Goal: Task Accomplishment & Management: Use online tool/utility

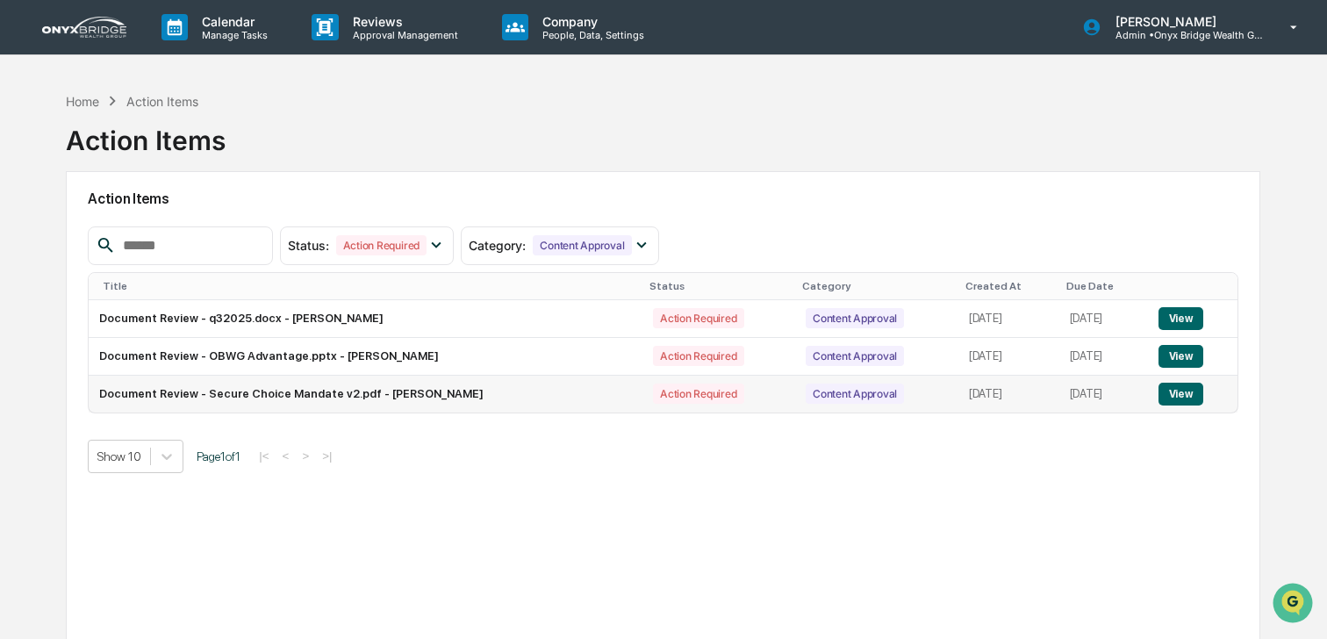
click at [1188, 402] on button "View" at bounding box center [1180, 394] width 45 height 23
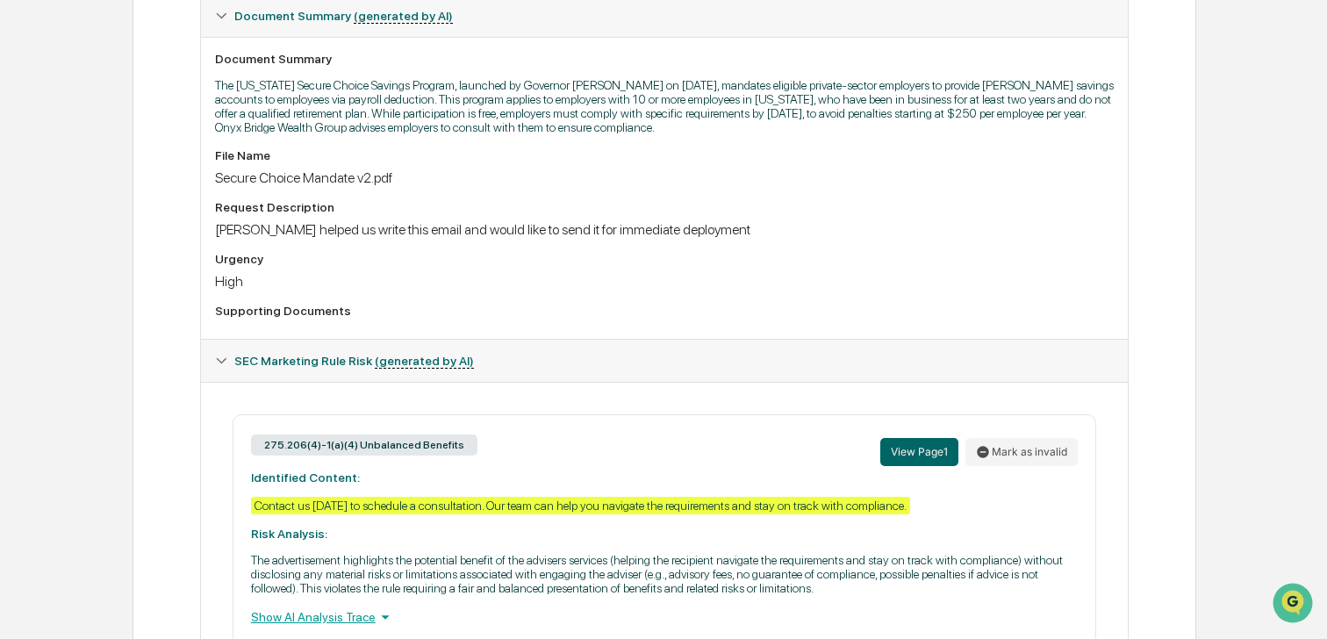
scroll to position [497, 0]
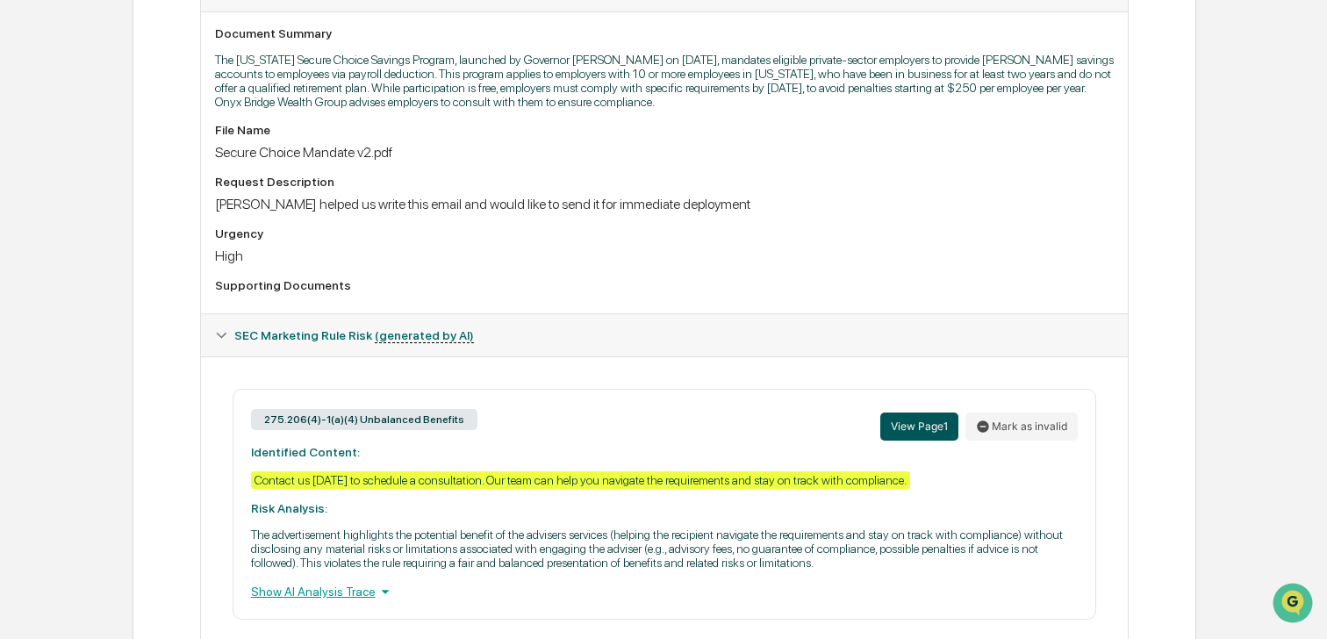
click at [902, 427] on button "View Page 1" at bounding box center [919, 426] width 78 height 28
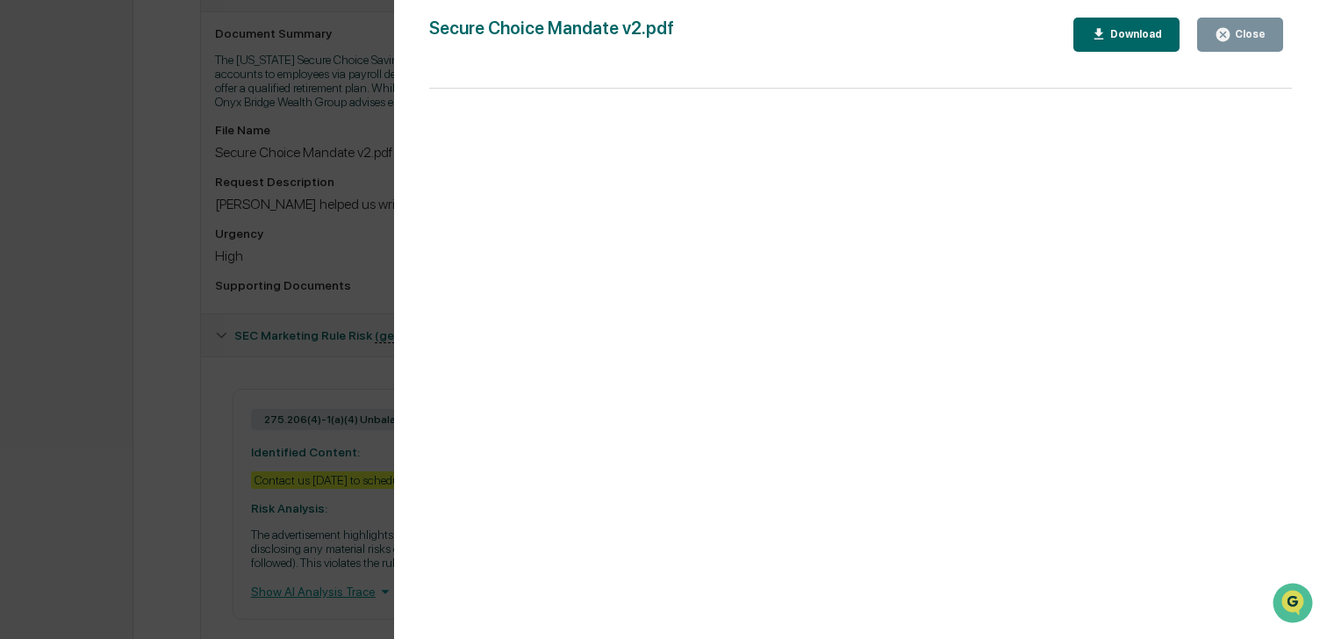
click at [1217, 40] on icon "button" at bounding box center [1222, 34] width 17 height 17
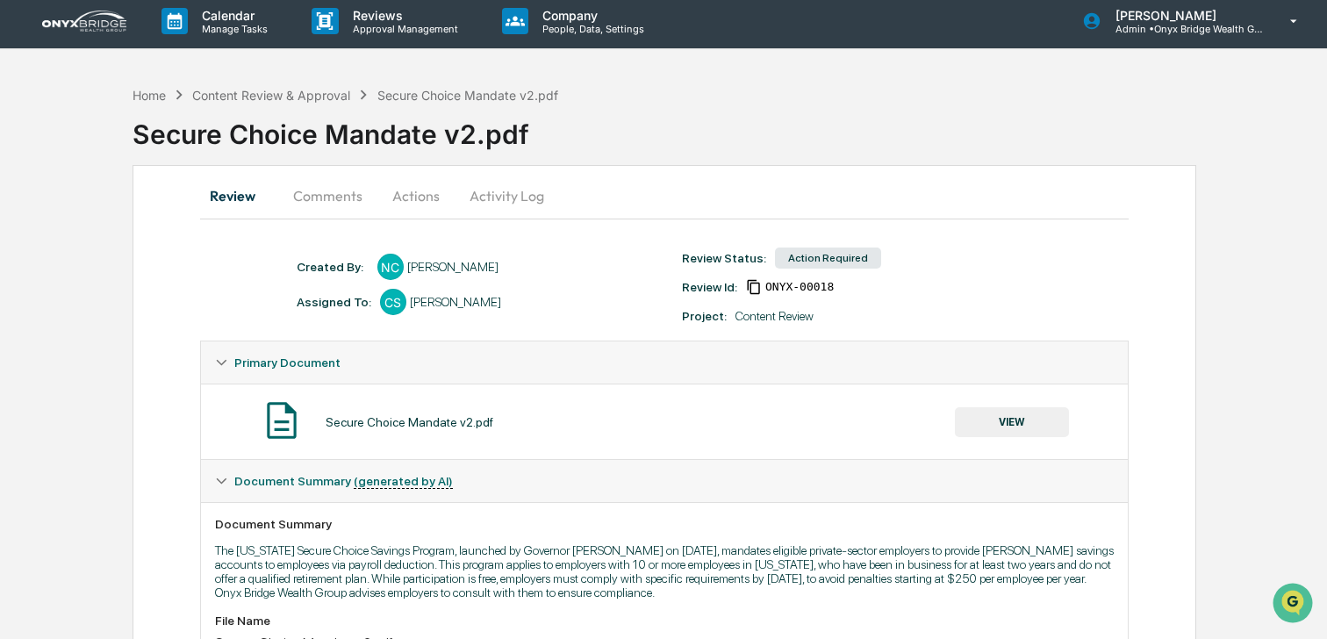
scroll to position [0, 0]
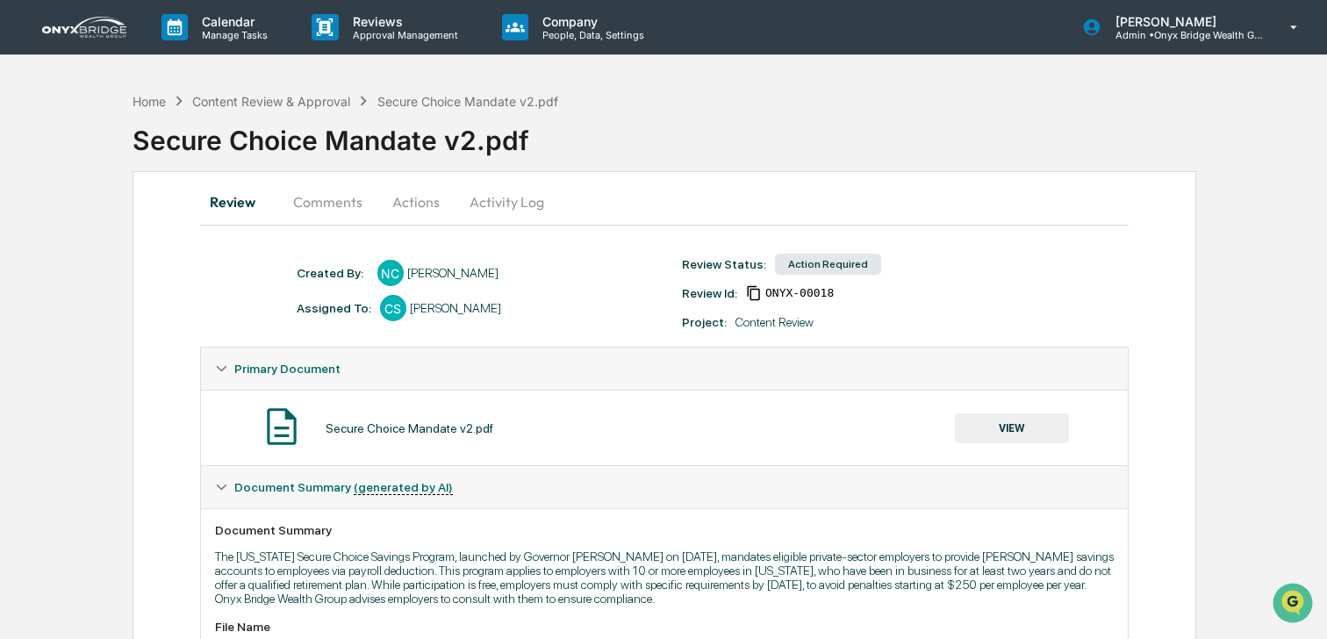
click at [409, 205] on button "Actions" at bounding box center [415, 202] width 79 height 42
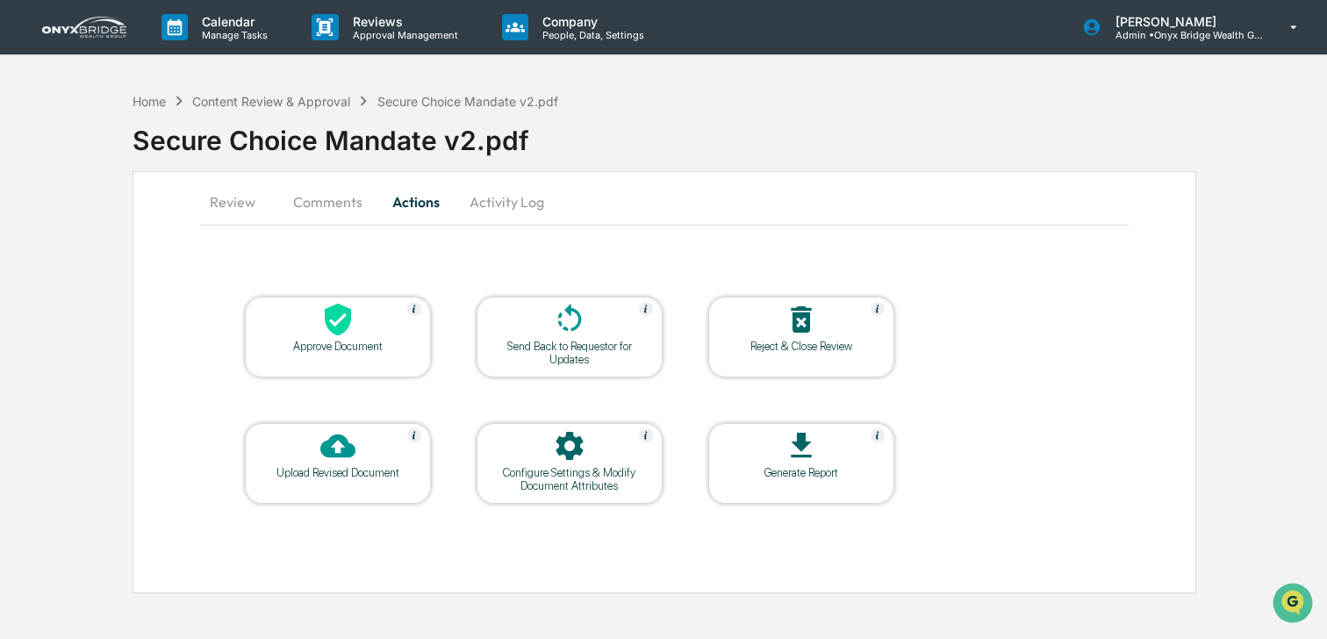
click at [574, 347] on div "Send Back to Requestor for Updates" at bounding box center [569, 353] width 158 height 26
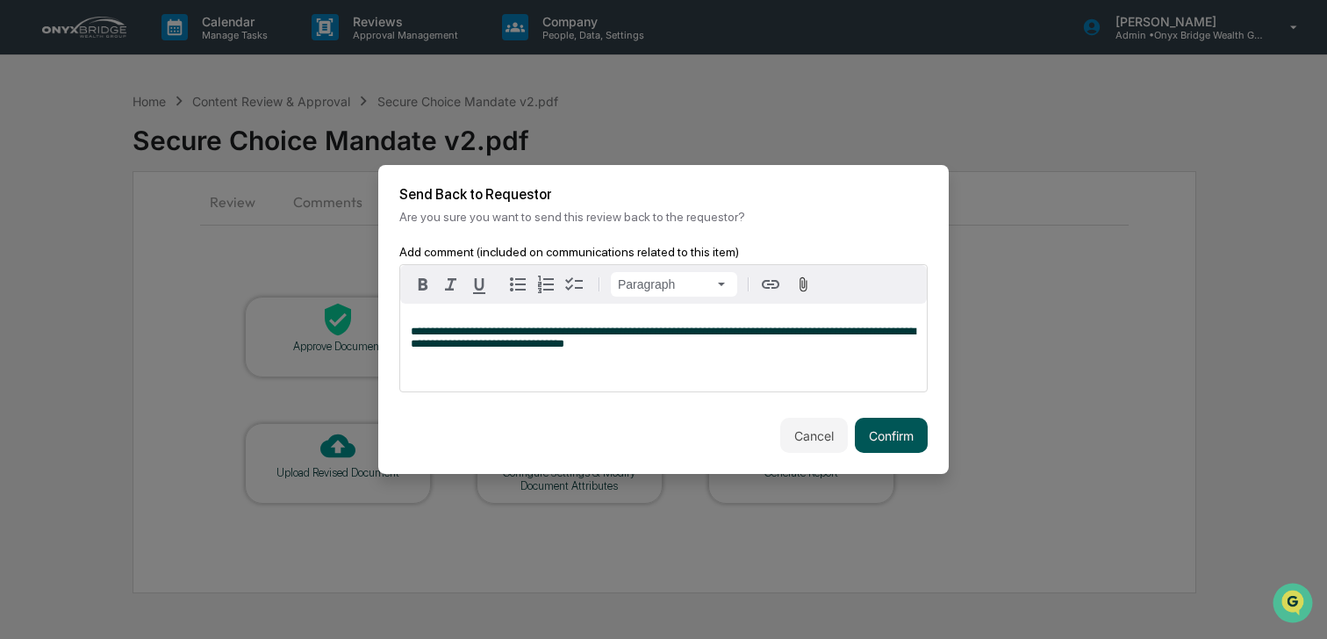
click at [910, 447] on button "Confirm" at bounding box center [891, 435] width 73 height 35
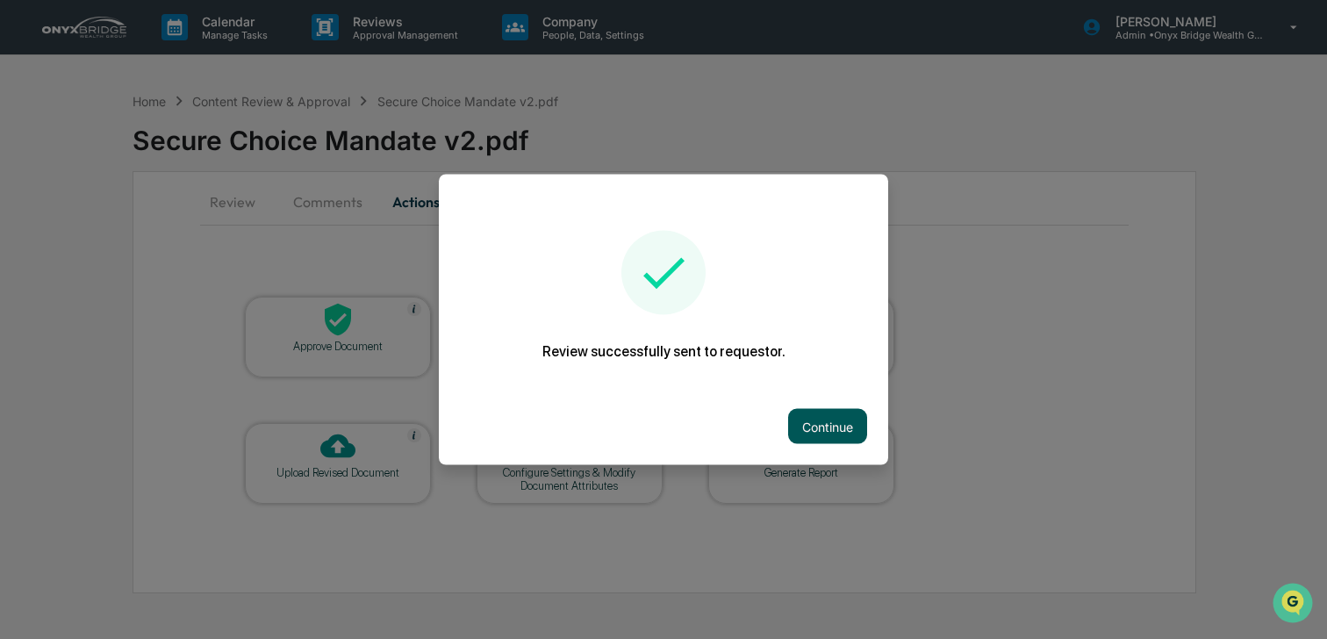
click at [843, 420] on button "Continue" at bounding box center [827, 426] width 79 height 35
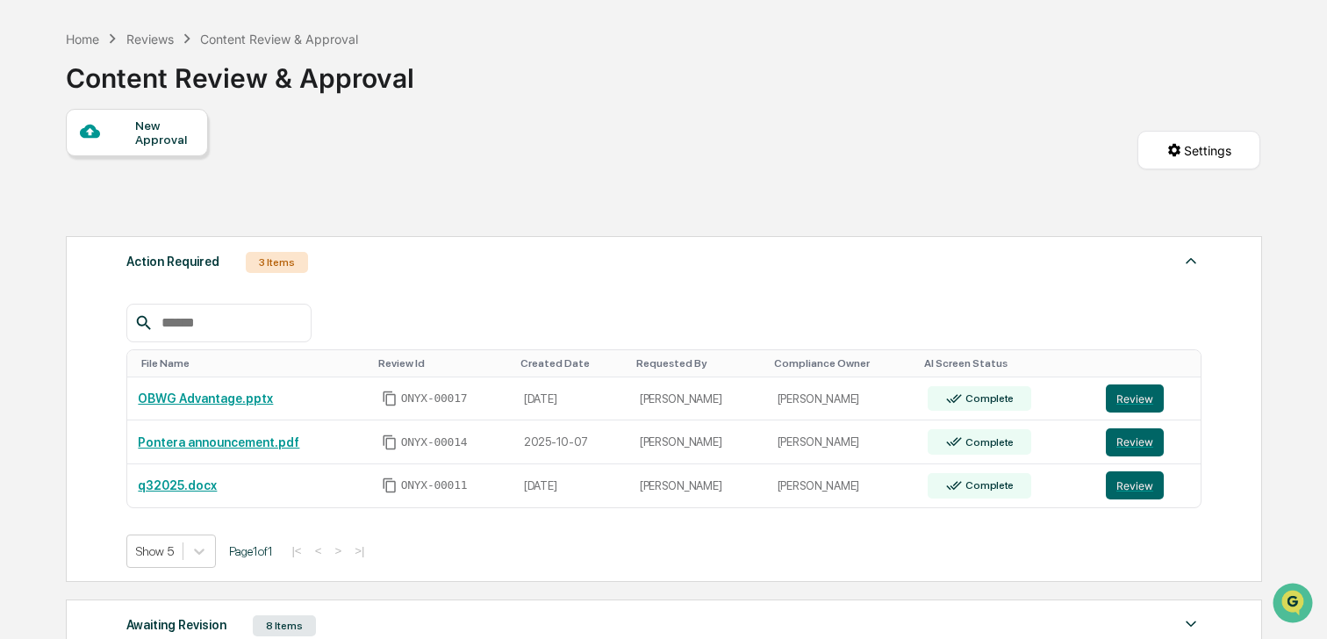
scroll to position [76, 0]
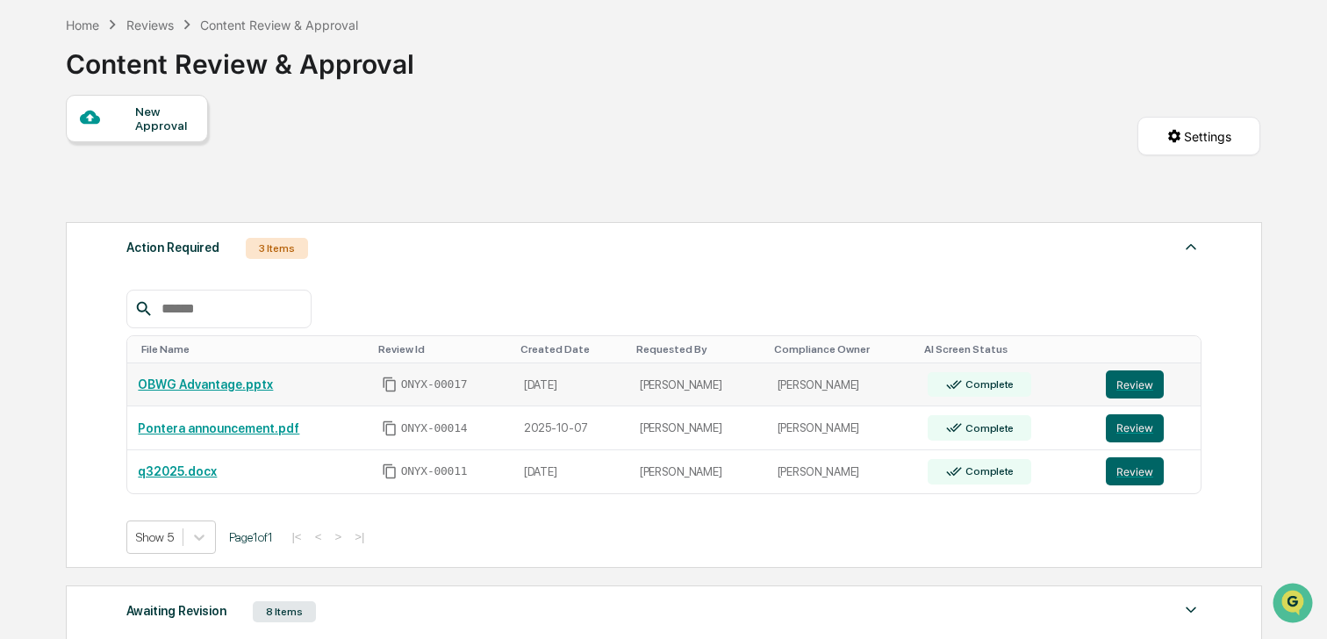
click at [1134, 401] on td "Review" at bounding box center [1147, 385] width 105 height 44
click at [1135, 385] on button "Review" at bounding box center [1135, 384] width 58 height 28
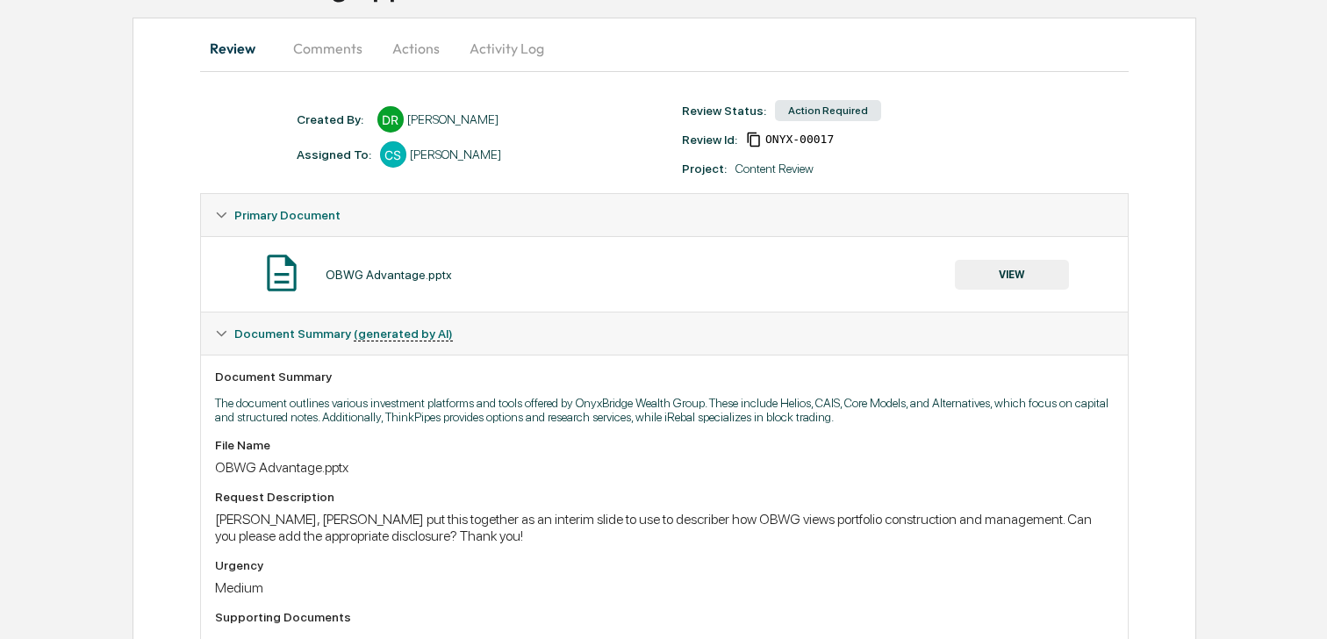
scroll to position [143, 0]
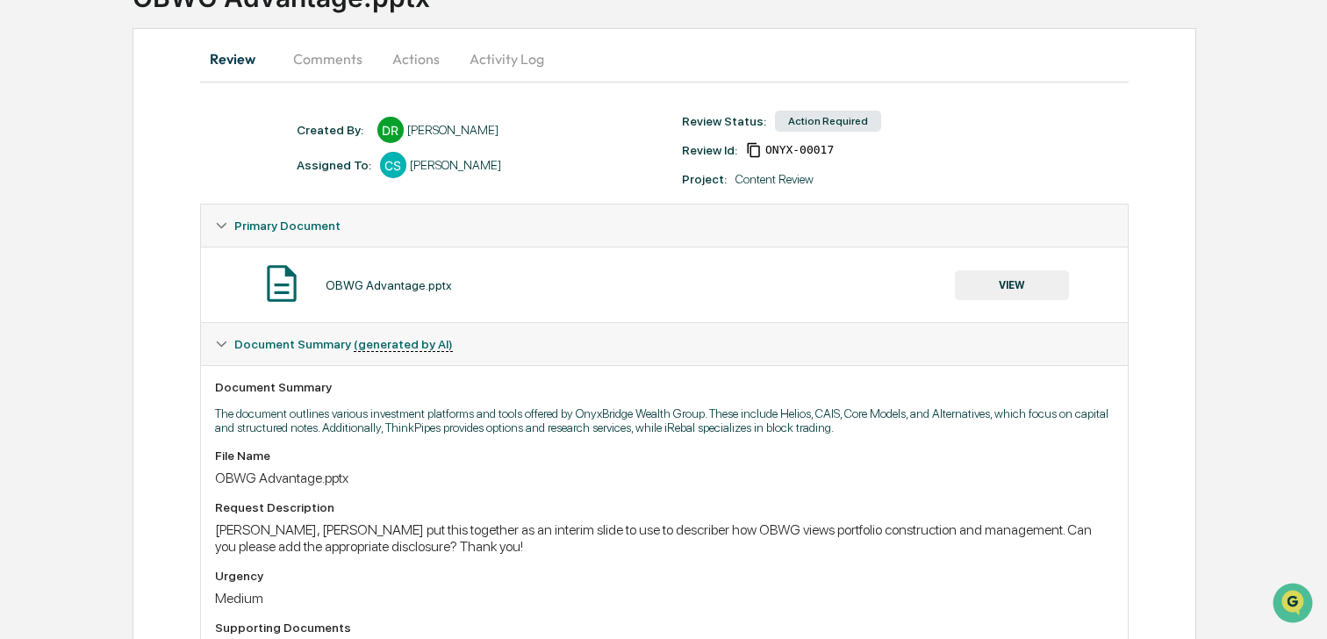
click at [1018, 300] on div "OBWG Advantage.pptx VIEW" at bounding box center [664, 284] width 898 height 47
click at [1013, 286] on button "VIEW" at bounding box center [1012, 285] width 114 height 30
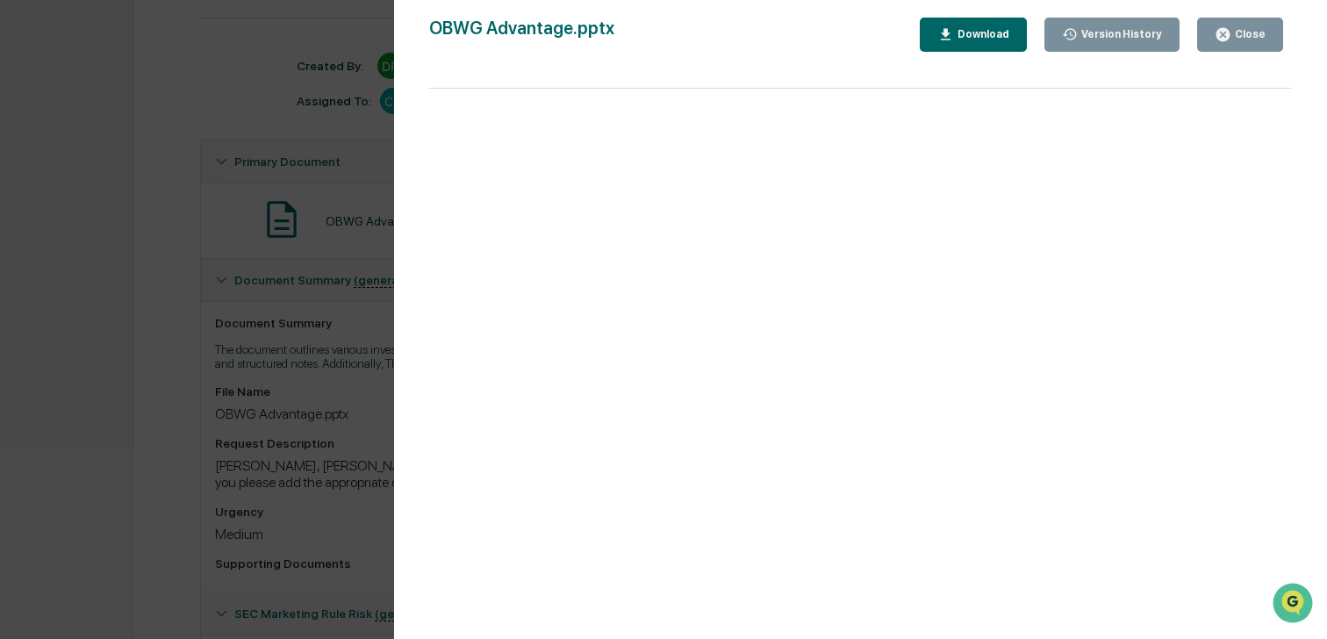
scroll to position [218, 0]
click at [1237, 31] on div "Close" at bounding box center [1248, 34] width 34 height 12
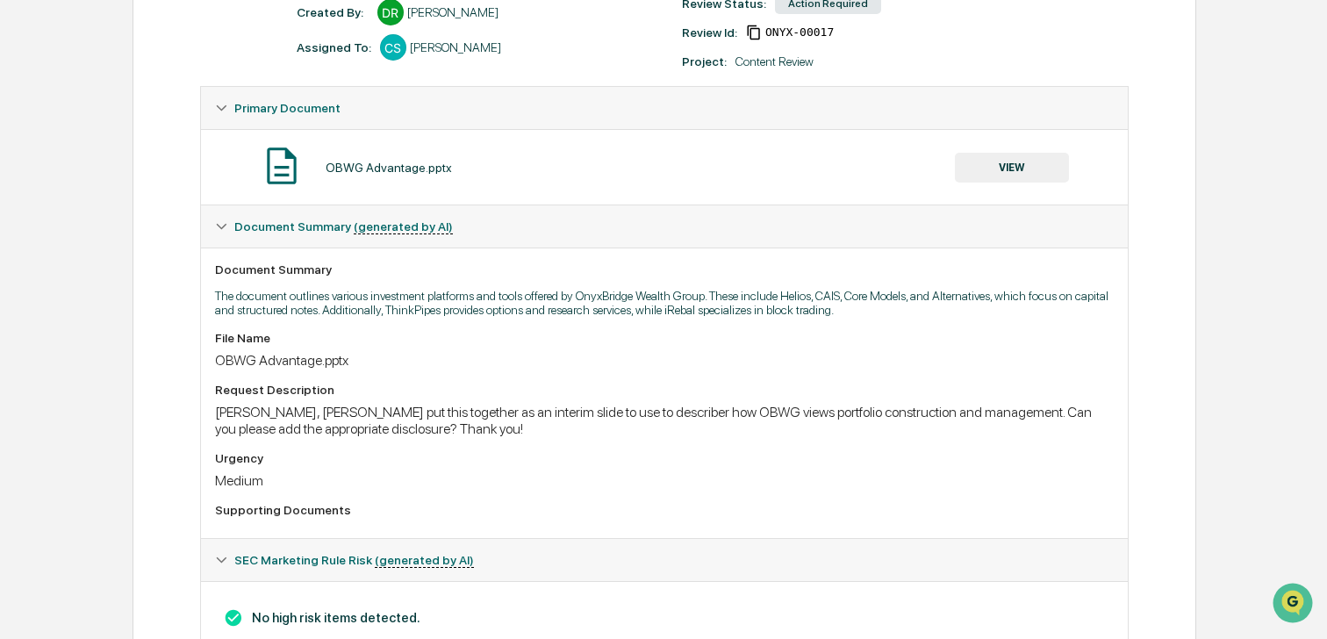
scroll to position [236, 0]
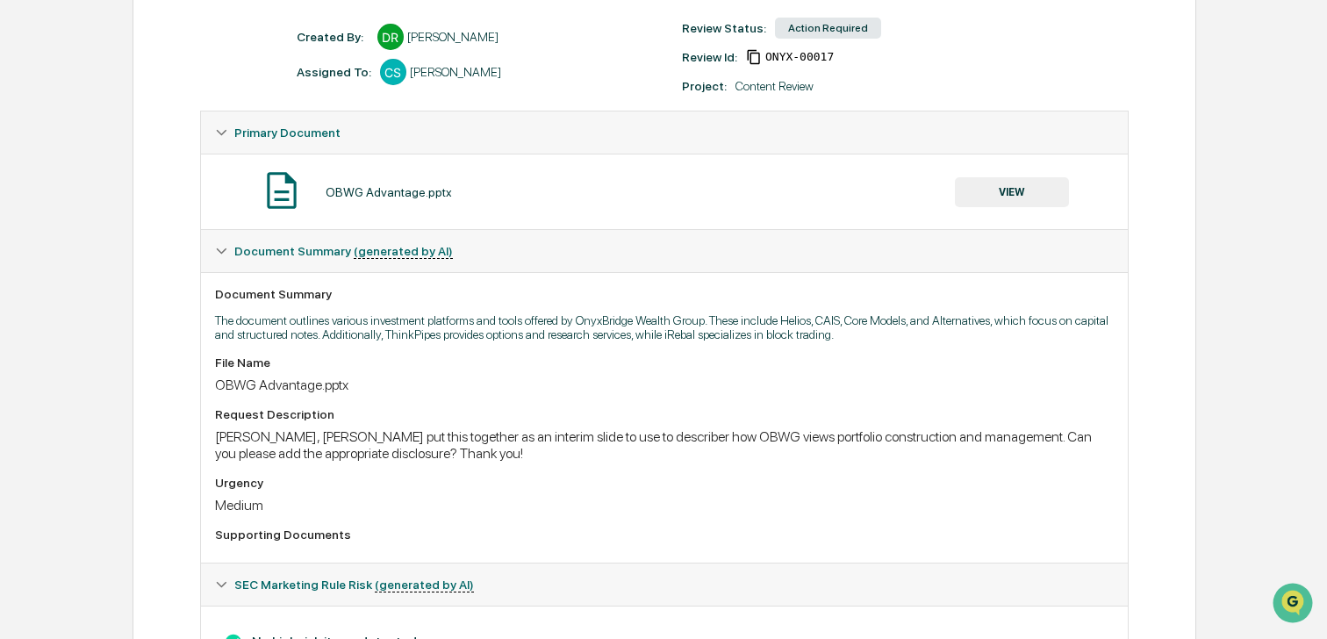
click at [978, 198] on button "VIEW" at bounding box center [1012, 192] width 114 height 30
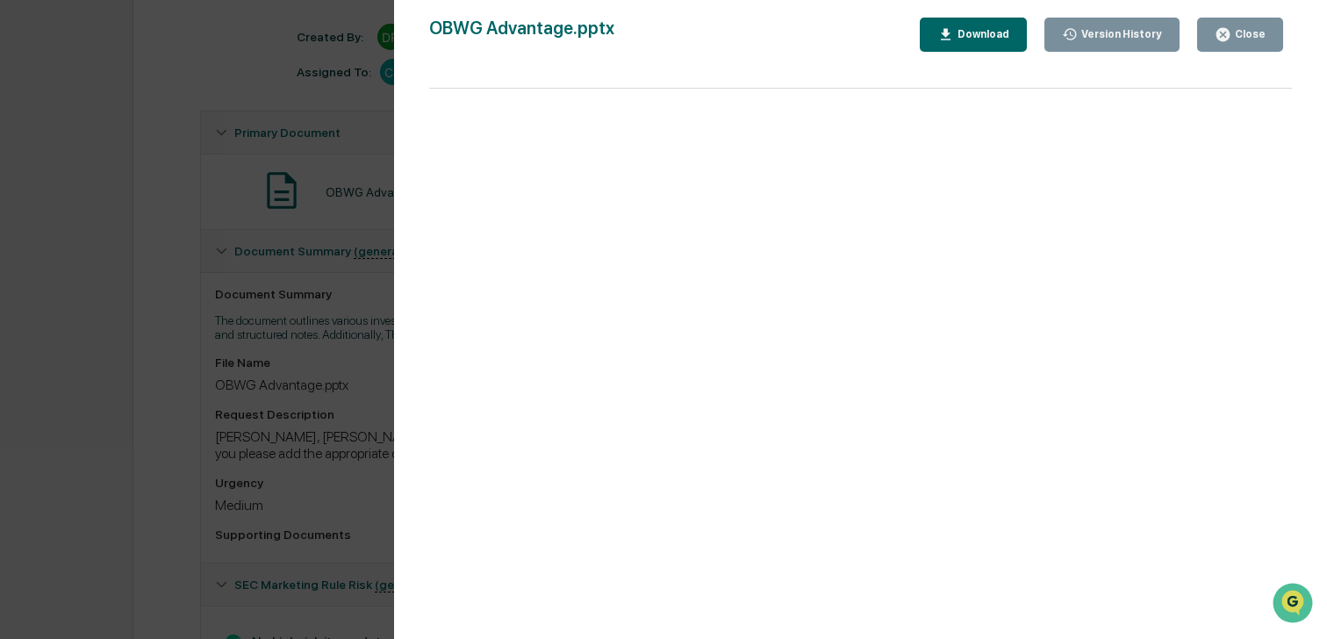
click at [1229, 32] on icon "button" at bounding box center [1222, 34] width 13 height 13
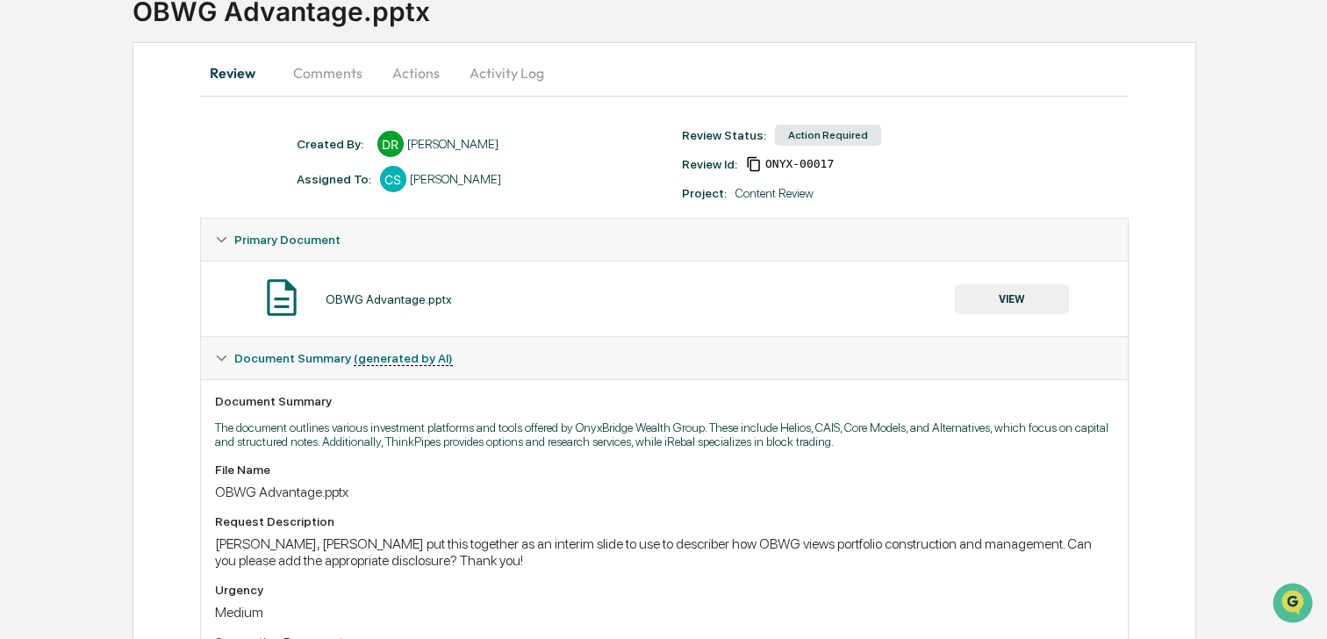
scroll to position [0, 0]
